Goal: Task Accomplishment & Management: Manage account settings

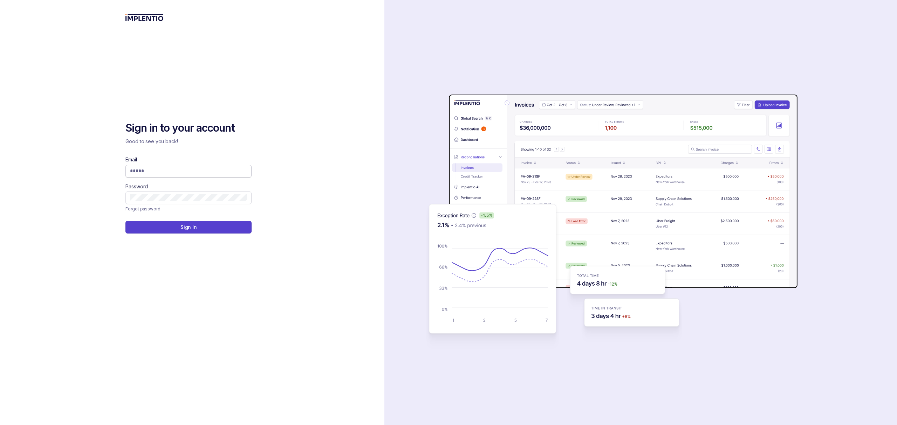
click at [152, 169] on input "Email" at bounding box center [188, 171] width 117 height 7
click at [0, 425] on com-1password-button at bounding box center [0, 425] width 0 height 0
click at [82, 97] on div "Sign in to your account Good to see you back! Email Password Forgot password Si…" at bounding box center [192, 212] width 384 height 425
click at [149, 172] on input "Email" at bounding box center [188, 171] width 117 height 7
click at [0, 425] on com-1password-button at bounding box center [0, 425] width 0 height 0
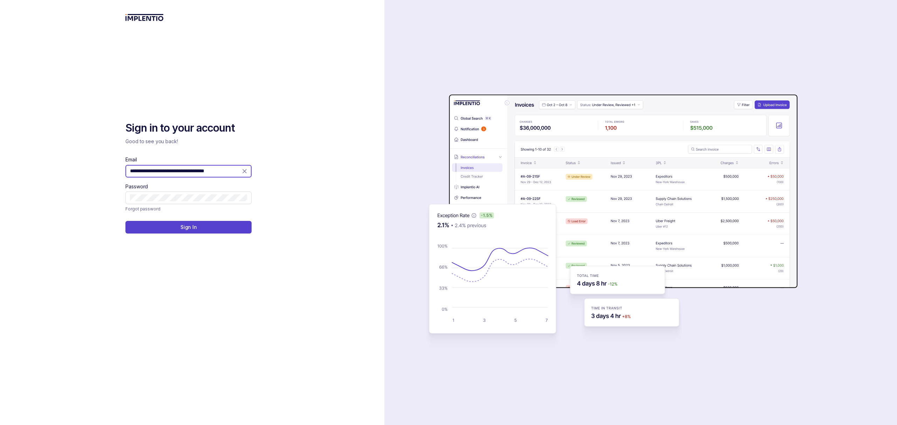
type input "**********"
